Goal: Task Accomplishment & Management: Use online tool/utility

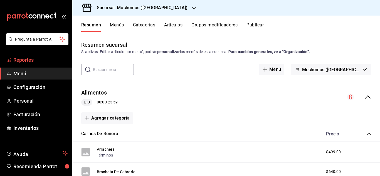
click at [15, 64] on link "Reportes" at bounding box center [36, 60] width 72 height 12
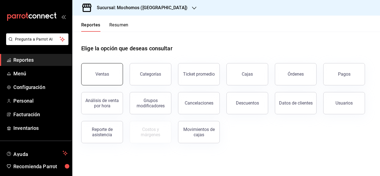
click at [108, 76] on button "Ventas" at bounding box center [102, 74] width 42 height 22
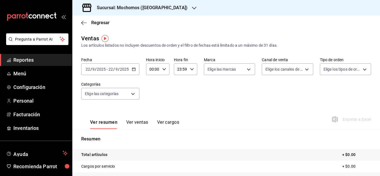
click at [130, 69] on div "[DATE] [DATE] - [DATE] [DATE]" at bounding box center [110, 69] width 58 height 12
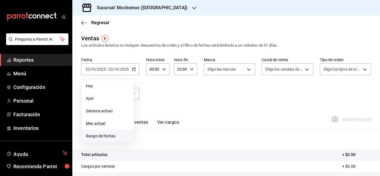
click at [101, 133] on li "Rango de fechas" at bounding box center [107, 136] width 52 height 13
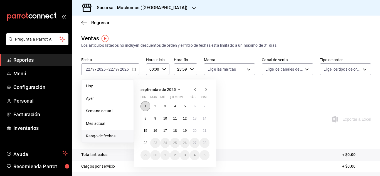
click at [149, 105] on button "1" at bounding box center [145, 106] width 10 height 10
click at [148, 143] on button "22" at bounding box center [145, 143] width 10 height 10
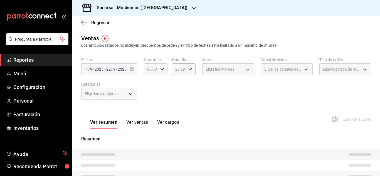
click at [158, 71] on div "00:00 Hora inicio" at bounding box center [156, 69] width 24 height 12
click at [149, 83] on button "04" at bounding box center [149, 81] width 9 height 11
type input "04:00"
click at [190, 95] on div at bounding box center [190, 88] width 380 height 176
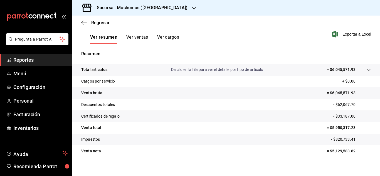
scroll to position [90, 0]
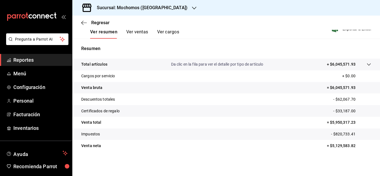
click at [27, 66] on ul "Reportes Menú Configuración Personal Facturación Inventarios" at bounding box center [36, 94] width 72 height 80
click at [31, 61] on span "Reportes" at bounding box center [40, 60] width 54 height 8
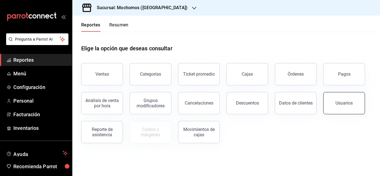
click at [338, 109] on button "Usuarios" at bounding box center [344, 103] width 42 height 22
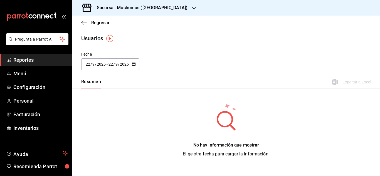
click at [132, 64] on icon "button" at bounding box center [134, 64] width 4 height 4
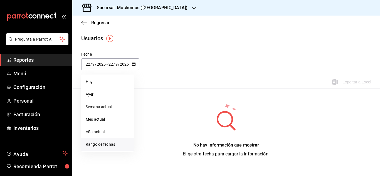
click at [111, 146] on li "Rango de fechas" at bounding box center [107, 144] width 53 height 13
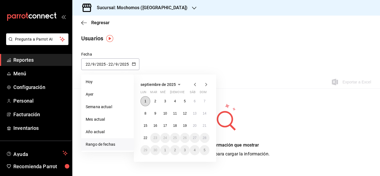
click at [145, 103] on abbr "1" at bounding box center [145, 101] width 2 height 4
click at [144, 134] on button "22" at bounding box center [145, 138] width 10 height 10
type input "[DATE]"
type input "1"
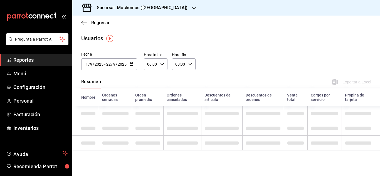
click at [162, 68] on div "00:00 Hora inicio" at bounding box center [156, 64] width 24 height 12
click at [149, 107] on button "04" at bounding box center [150, 103] width 10 height 11
type input "04:00"
click at [276, 52] on div at bounding box center [190, 88] width 380 height 176
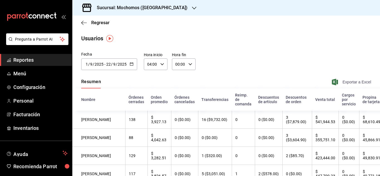
click at [353, 82] on span "Exportar a Excel" at bounding box center [352, 82] width 38 height 7
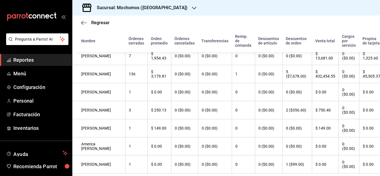
scroll to position [479, 0]
